Goal: Task Accomplishment & Management: Use online tool/utility

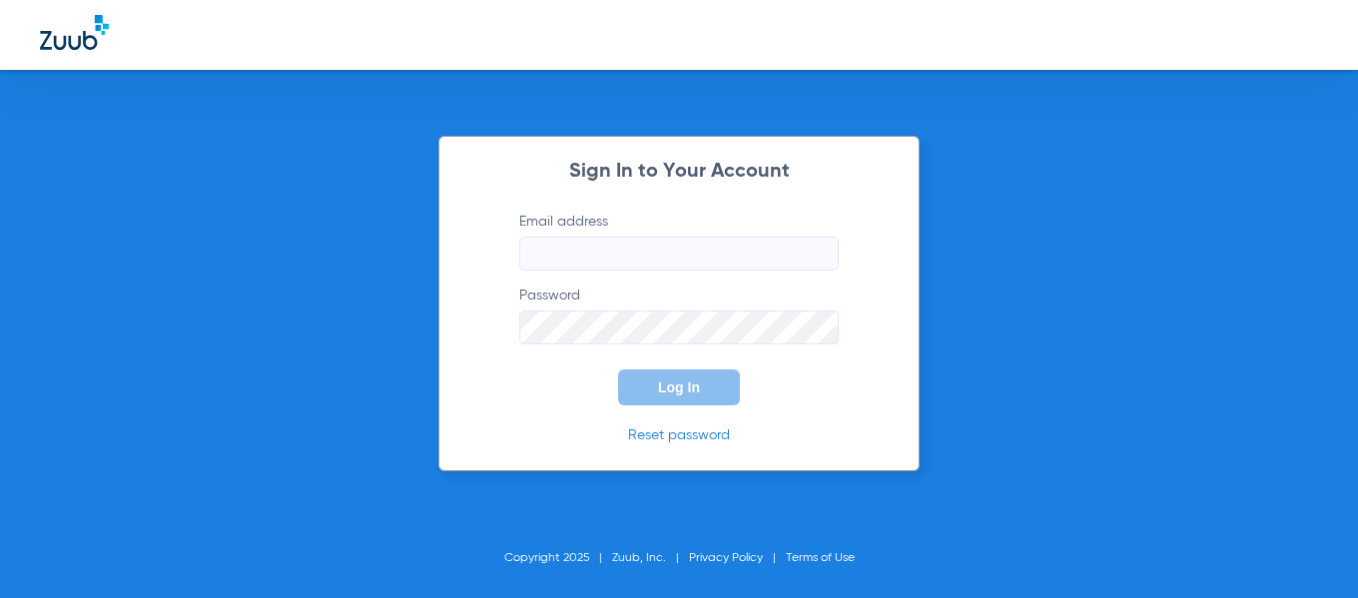
type input "[EMAIL_ADDRESS][DOMAIN_NAME]"
click at [672, 385] on span "Log In" at bounding box center [679, 387] width 42 height 16
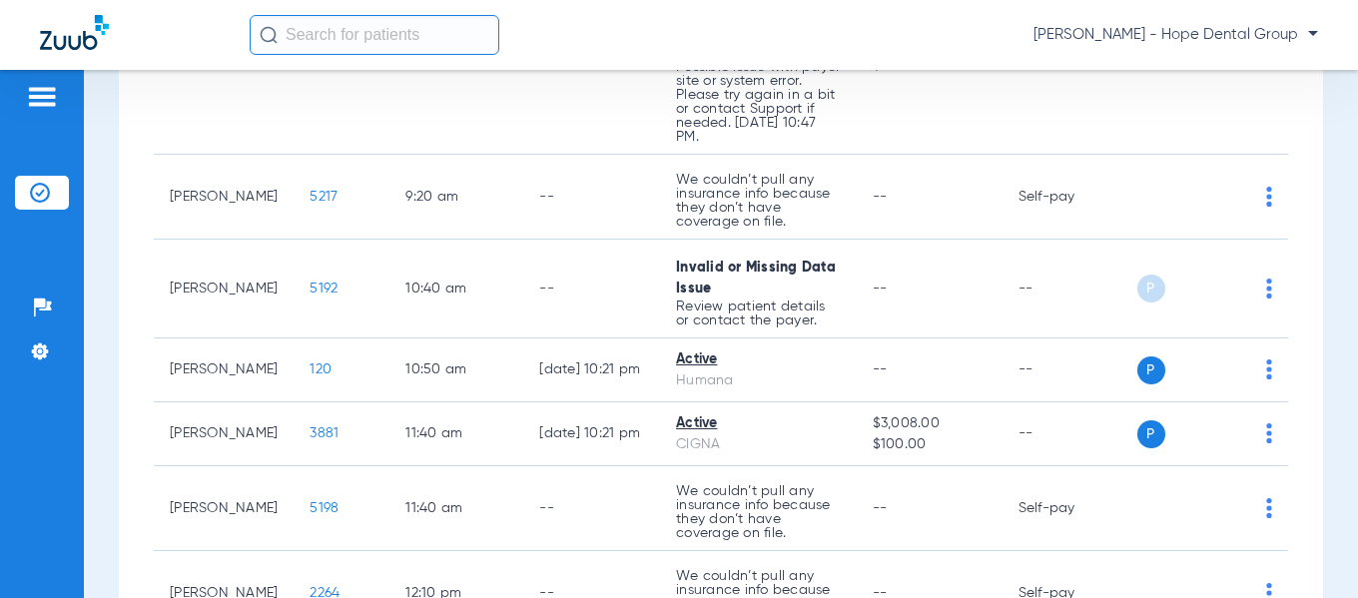
scroll to position [554, 0]
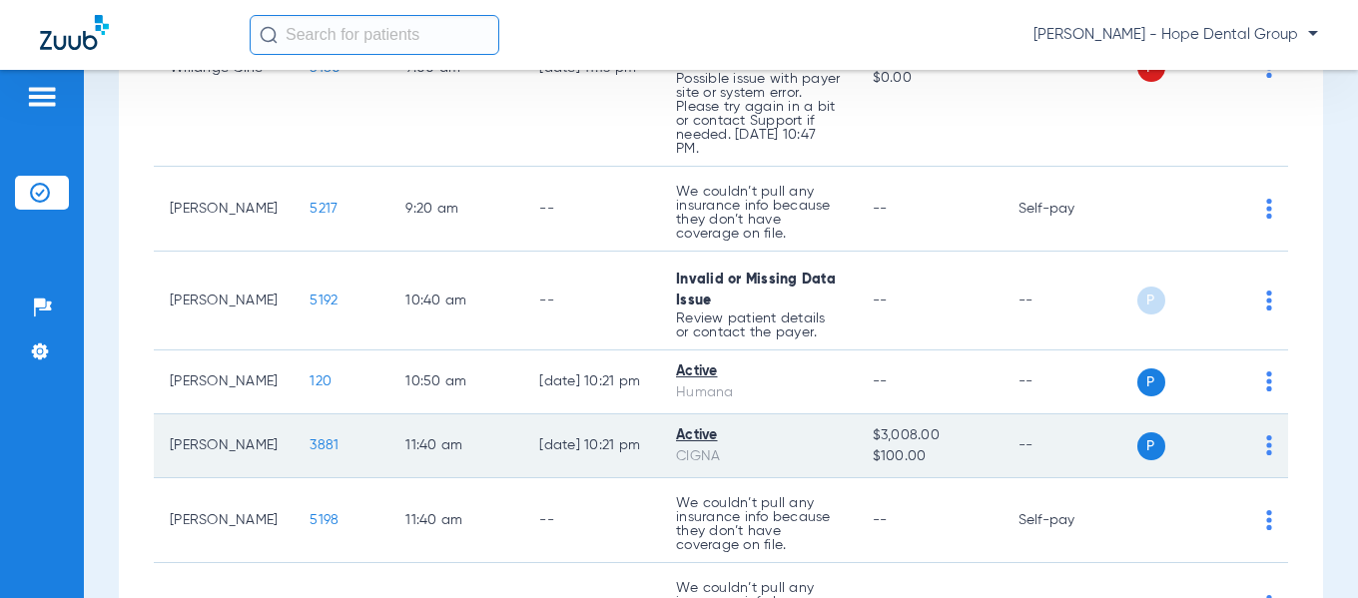
click at [310, 438] on span "3881" at bounding box center [324, 445] width 29 height 14
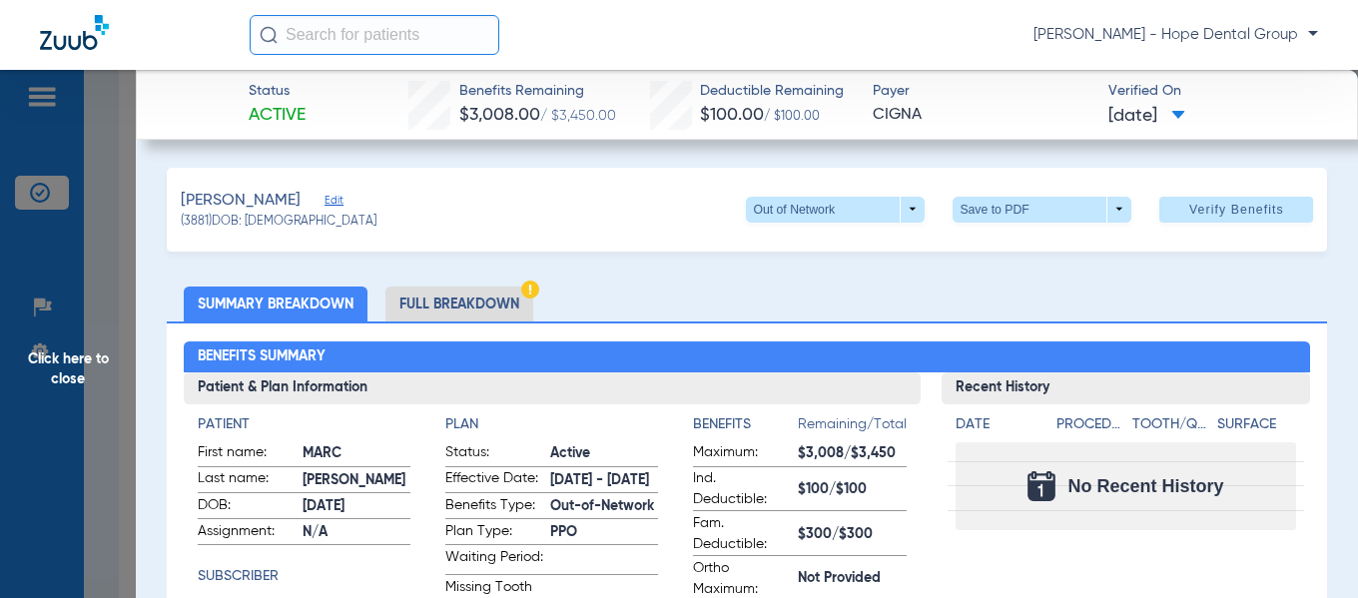
click at [432, 306] on li "Full Breakdown" at bounding box center [459, 304] width 148 height 35
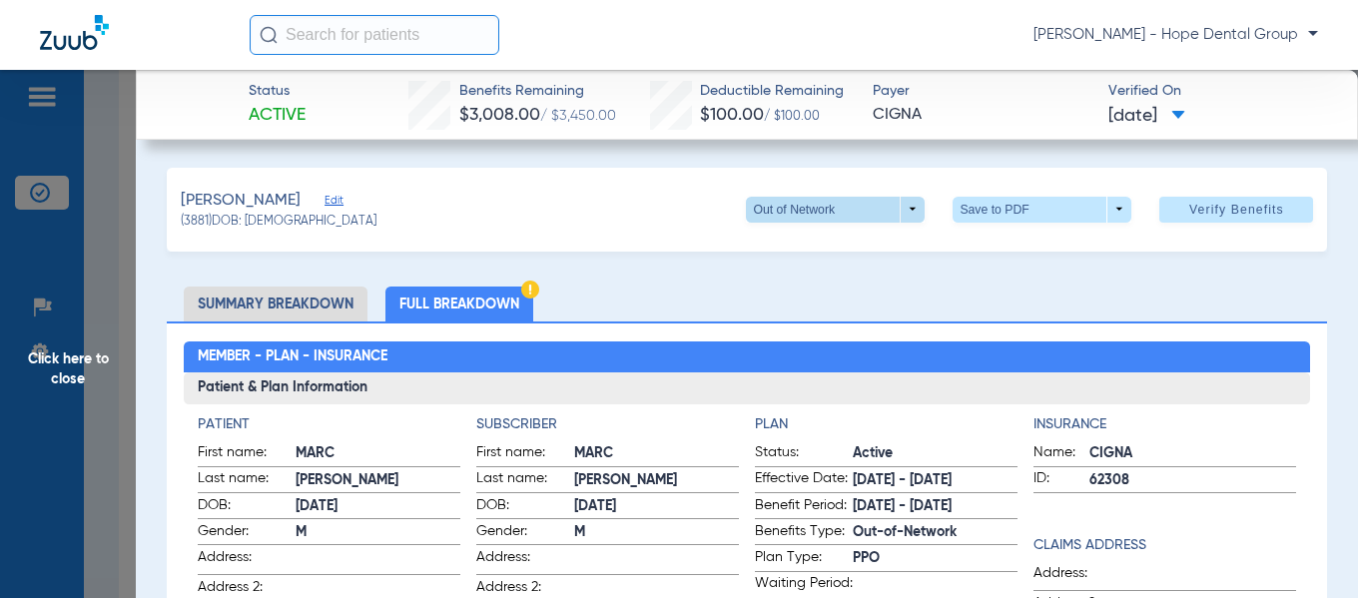
click at [893, 216] on span at bounding box center [835, 210] width 179 height 26
click at [778, 284] on span "PPO" at bounding box center [795, 289] width 93 height 14
click at [984, 210] on span at bounding box center [1042, 210] width 179 height 26
click at [1019, 245] on span "Save to PDF" at bounding box center [1035, 249] width 79 height 14
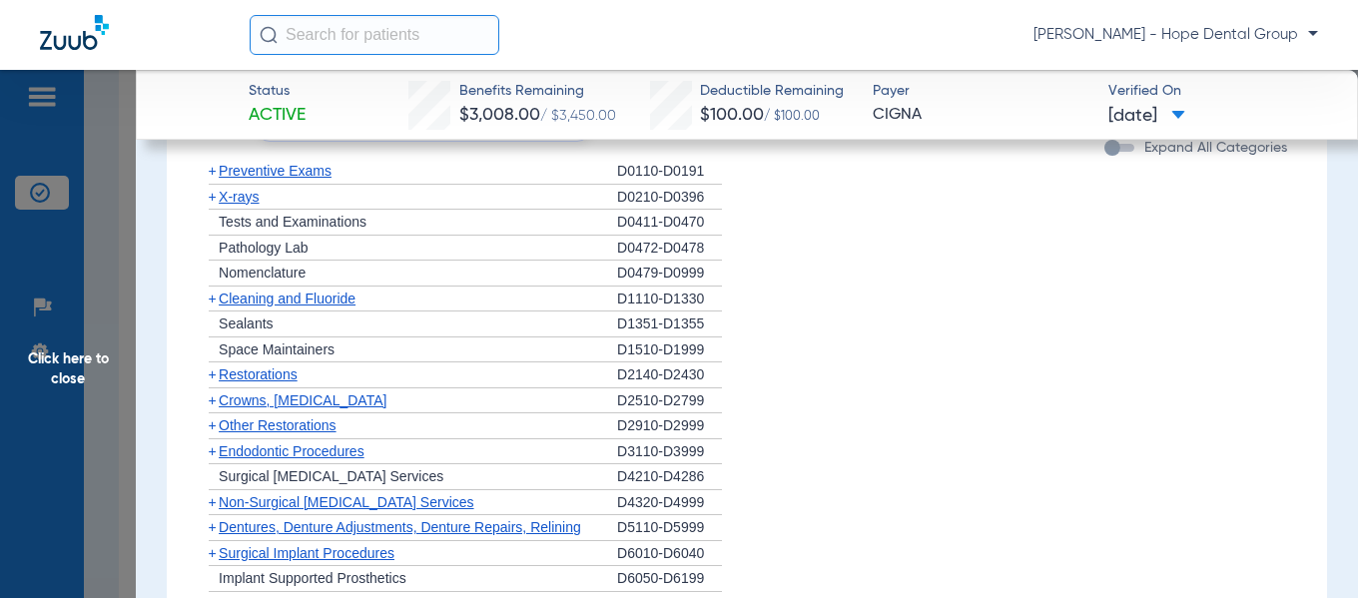
scroll to position [1604, 0]
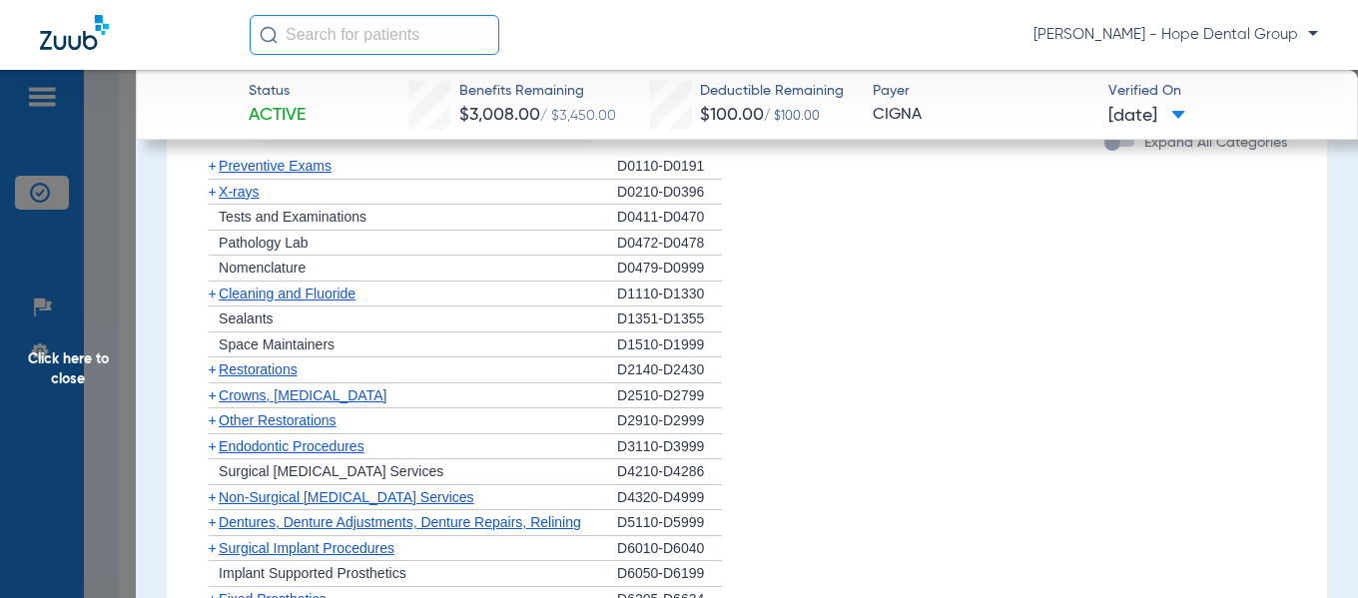
click at [355, 493] on span "Non-Surgical [MEDICAL_DATA] Services" at bounding box center [346, 497] width 255 height 16
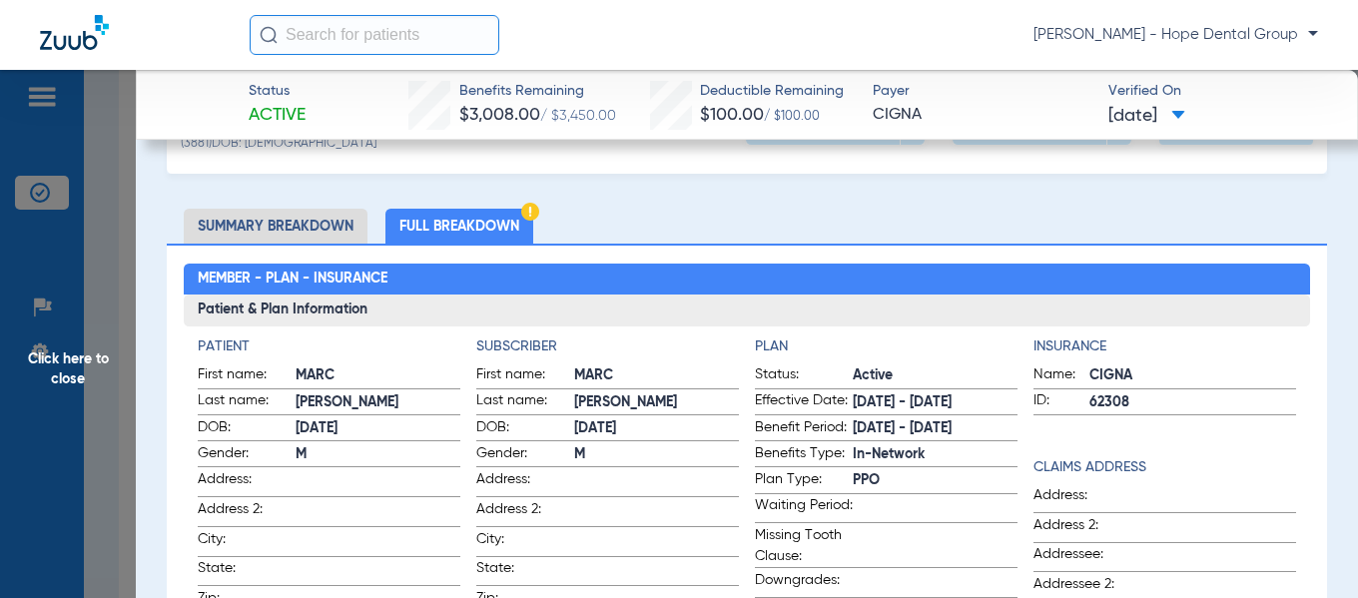
scroll to position [0, 0]
